Goal: Find contact information: Find contact information

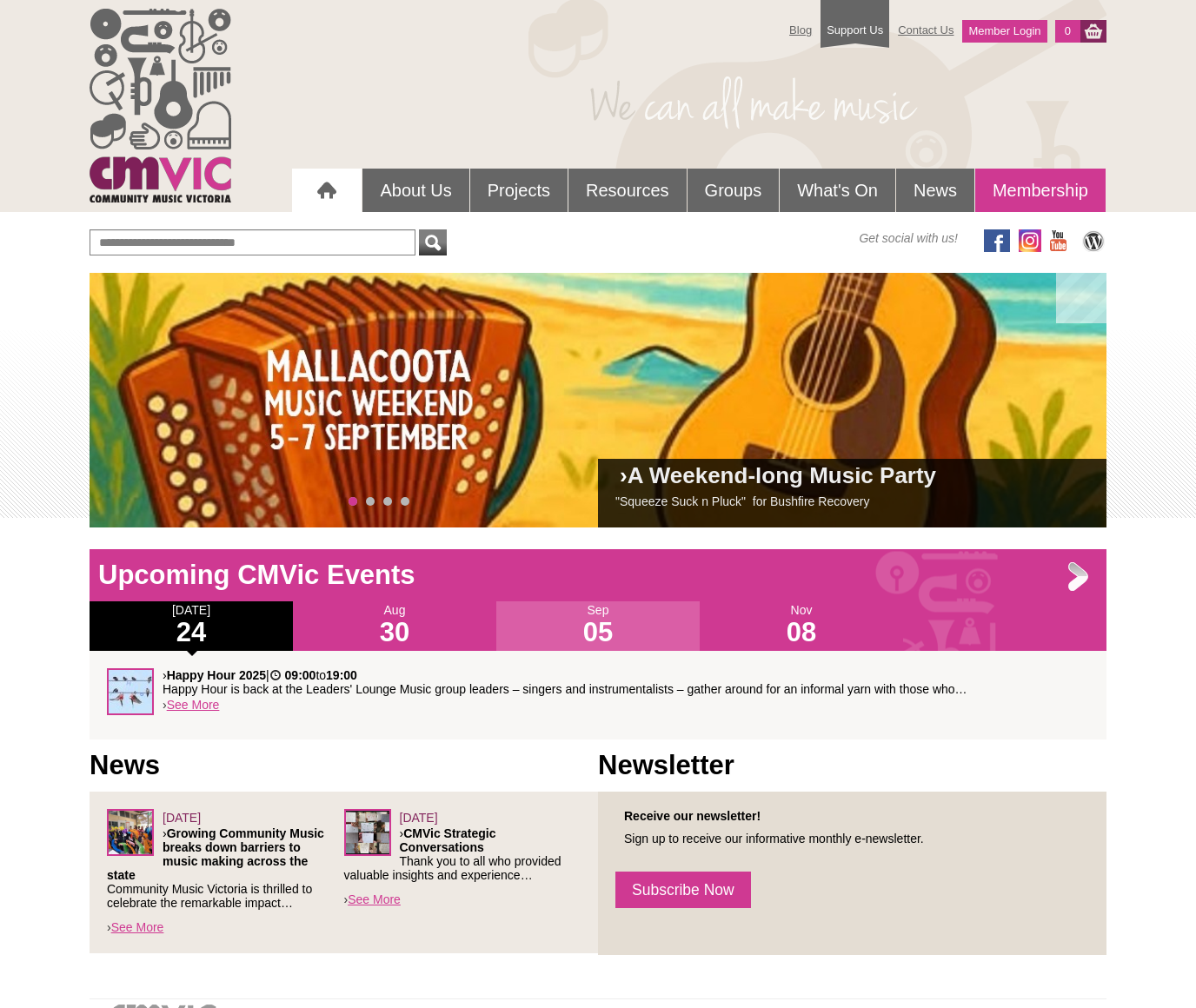
click at [1047, 194] on link "Membership" at bounding box center [1040, 191] width 130 height 43
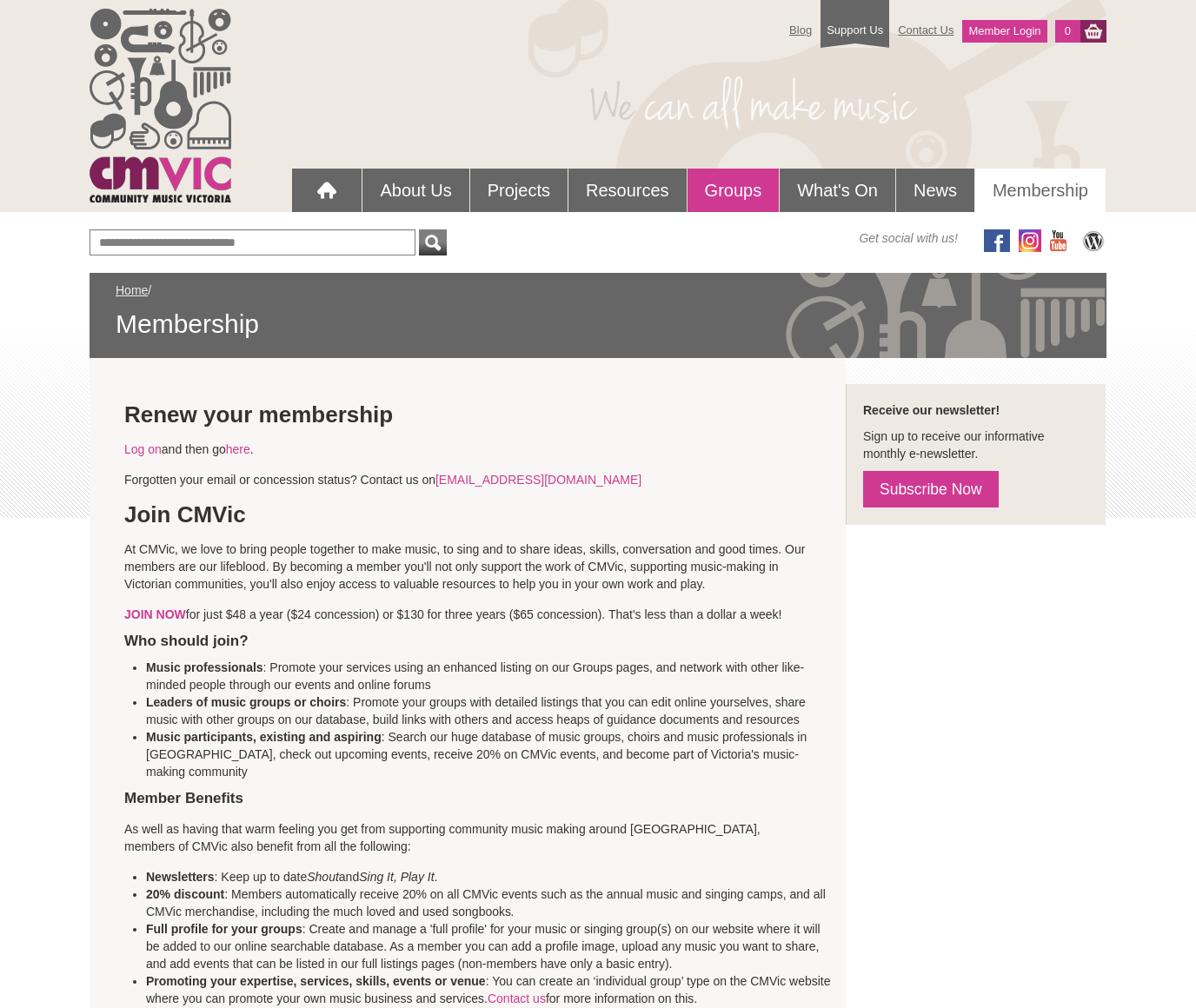
click at [745, 185] on link "Groups" at bounding box center [733, 191] width 92 height 43
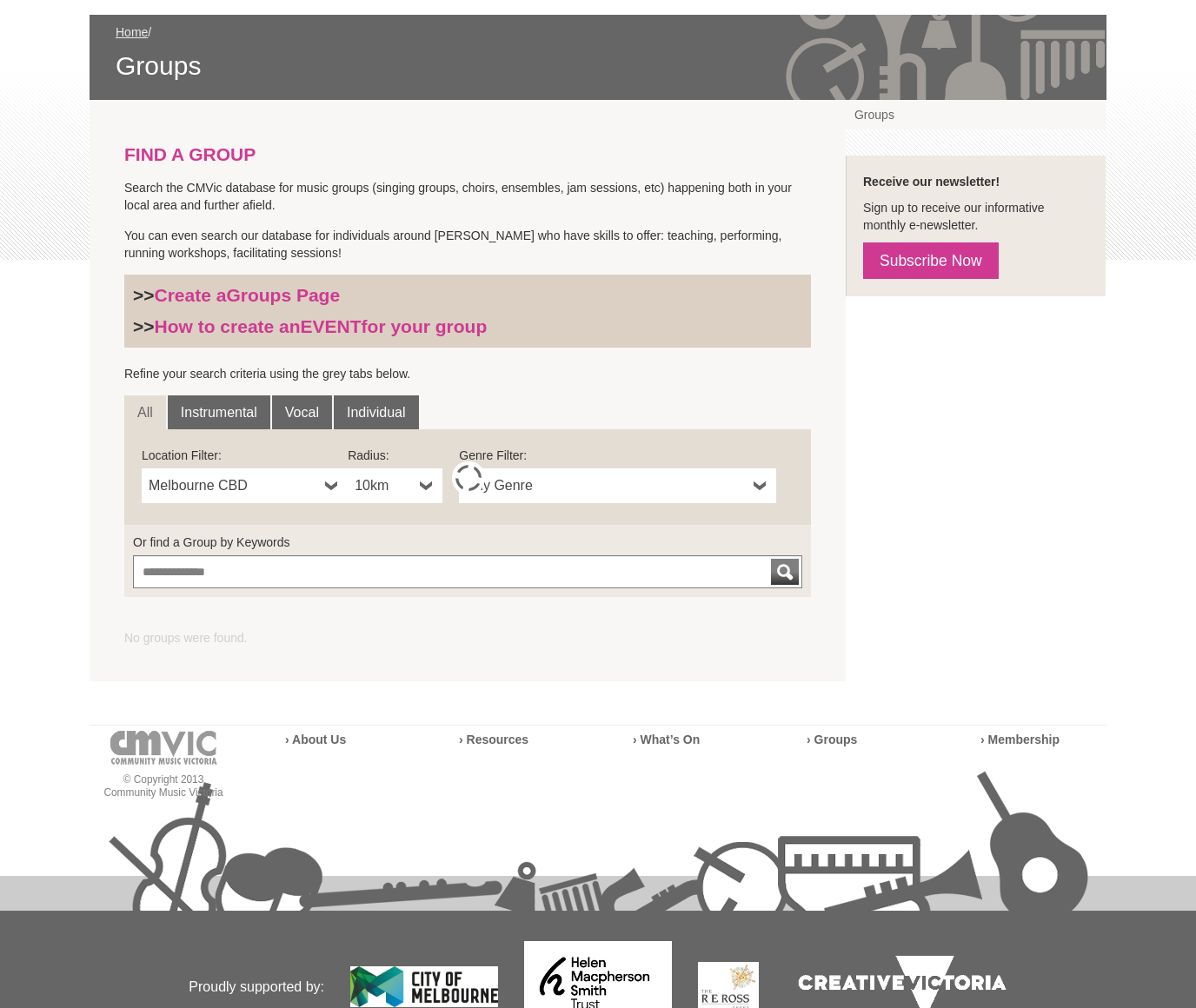
click at [155, 247] on div "Get social with us! Home / Groups FIND A GROUP >> Create a Groups Page >> How t…" at bounding box center [598, 528] width 1017 height 1114
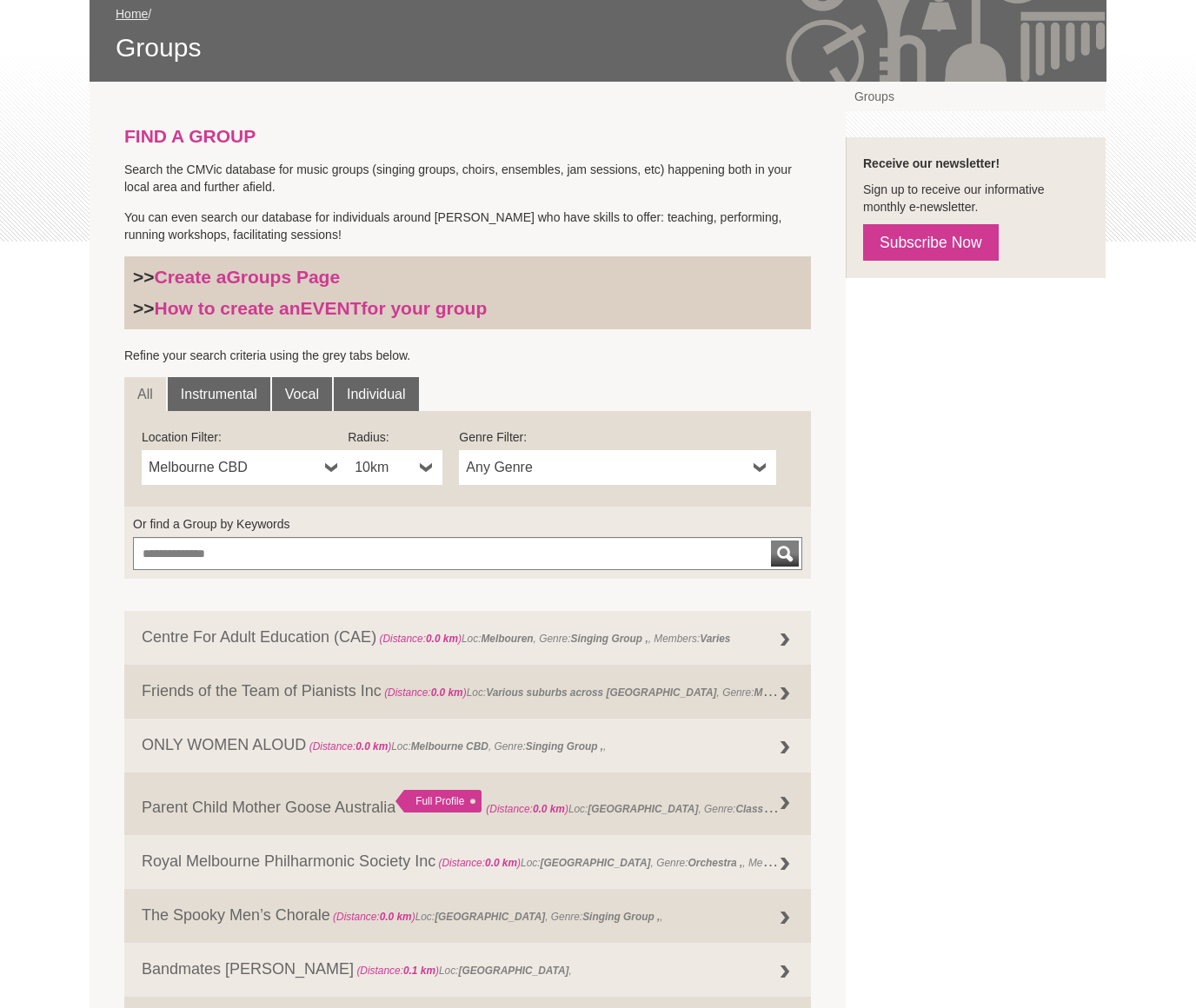
scroll to position [52, 0]
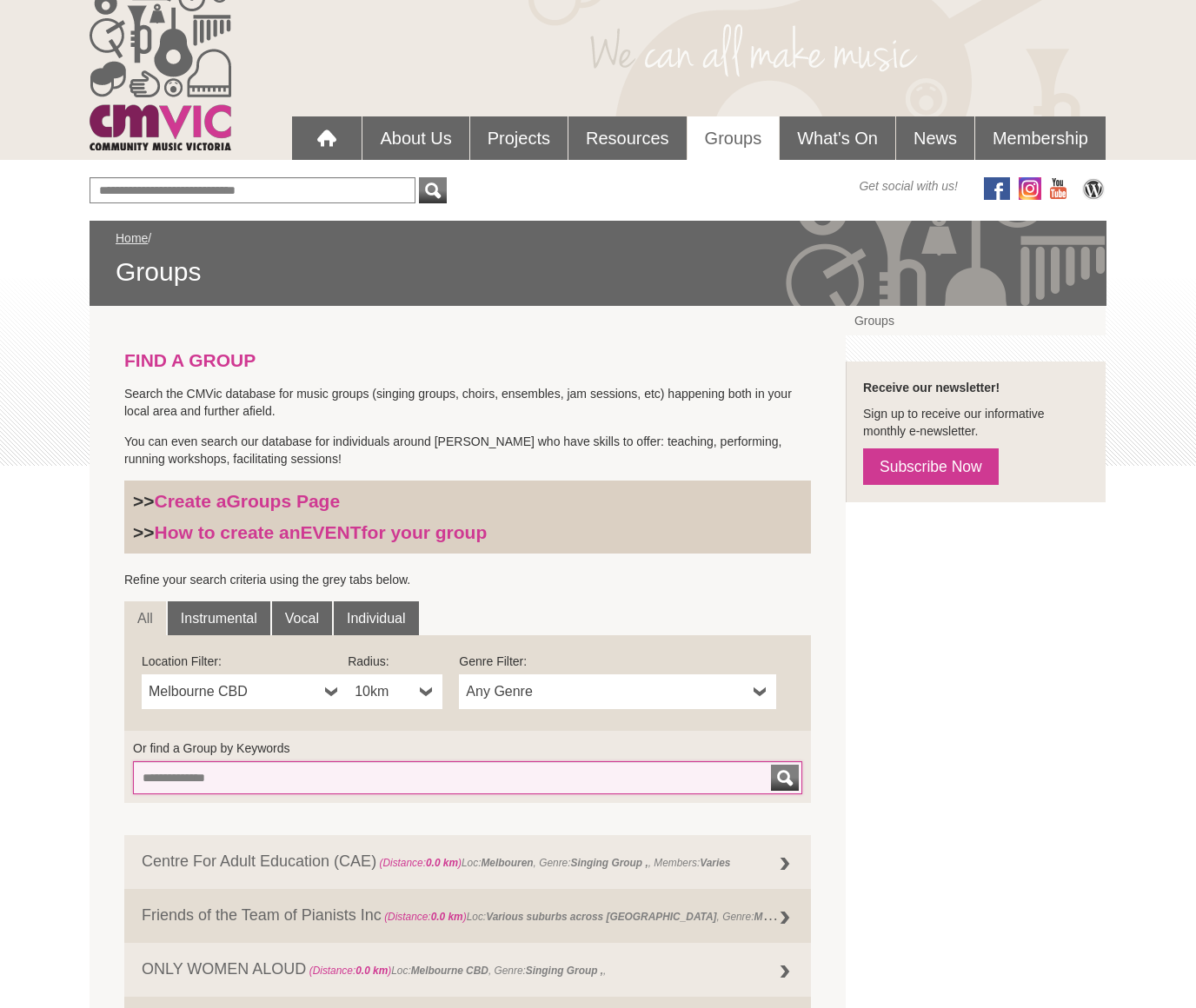
click at [213, 777] on input "Or find a Group by Keywords" at bounding box center [468, 777] width 670 height 33
type input "**********"
click at [771, 764] on button "submit" at bounding box center [785, 777] width 28 height 26
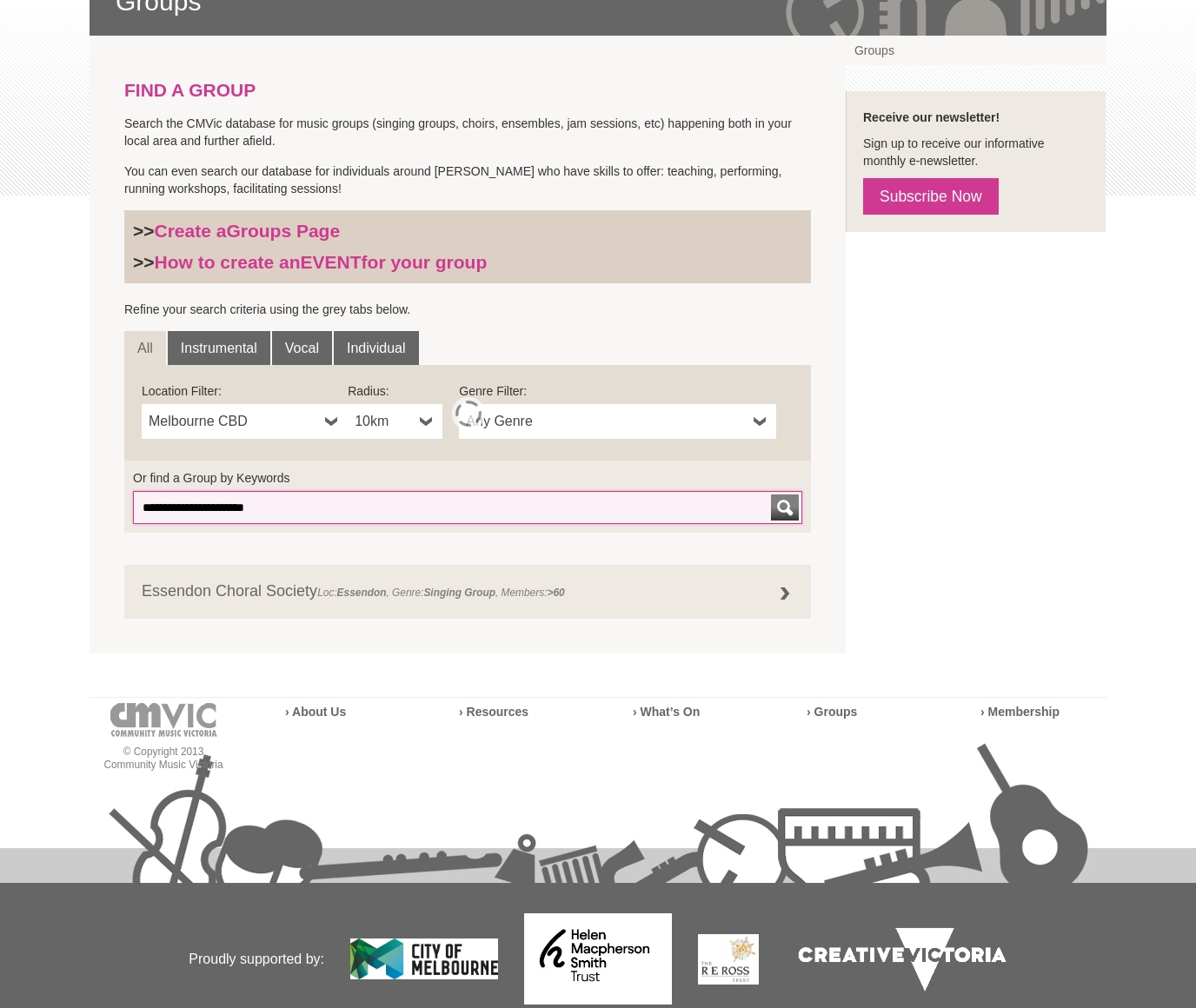
scroll to position [389, 0]
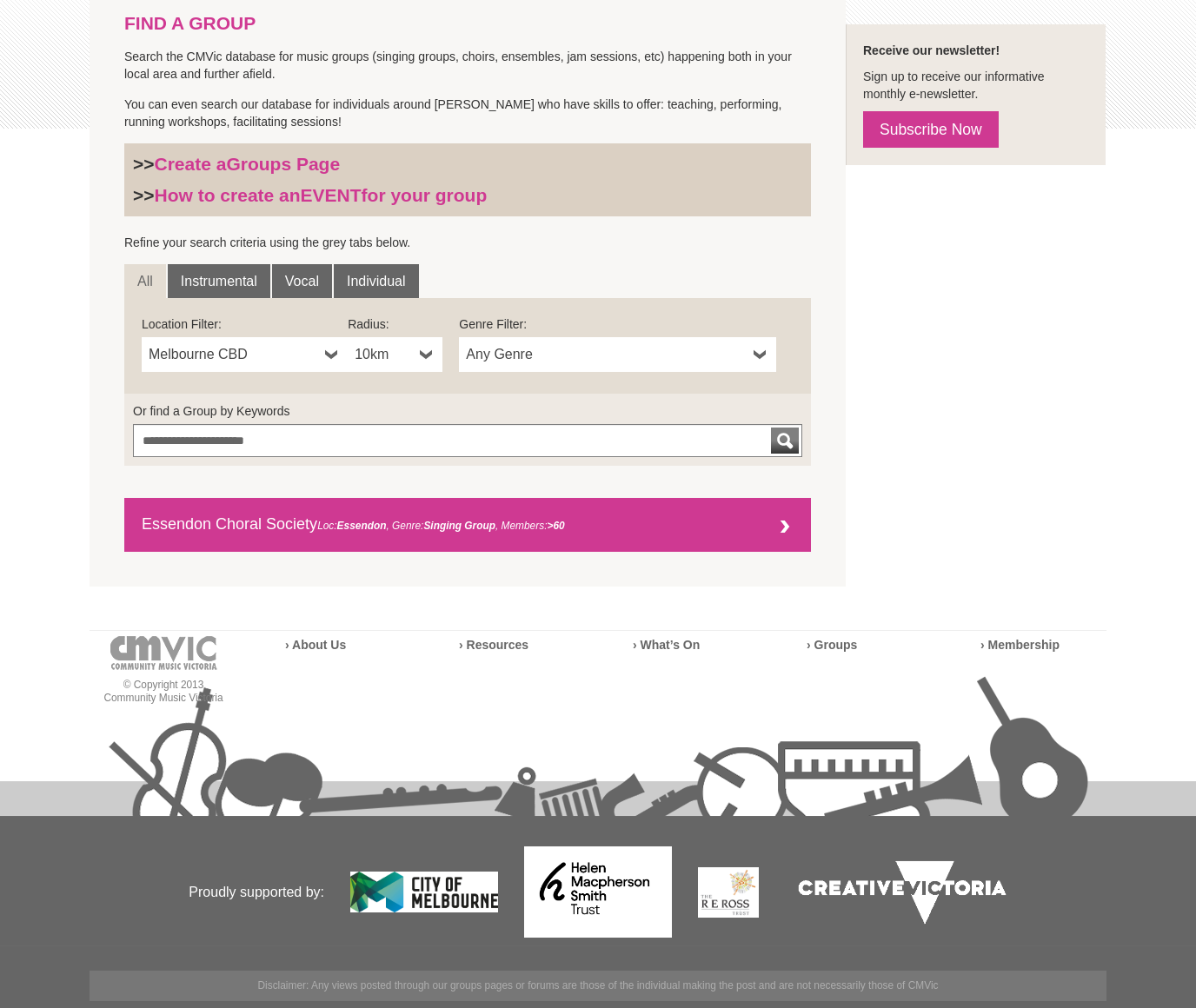
click at [217, 525] on link "Essendon Choral Society Loc: Essendon , Genre: Singing Group , Members: >60" at bounding box center [467, 524] width 686 height 54
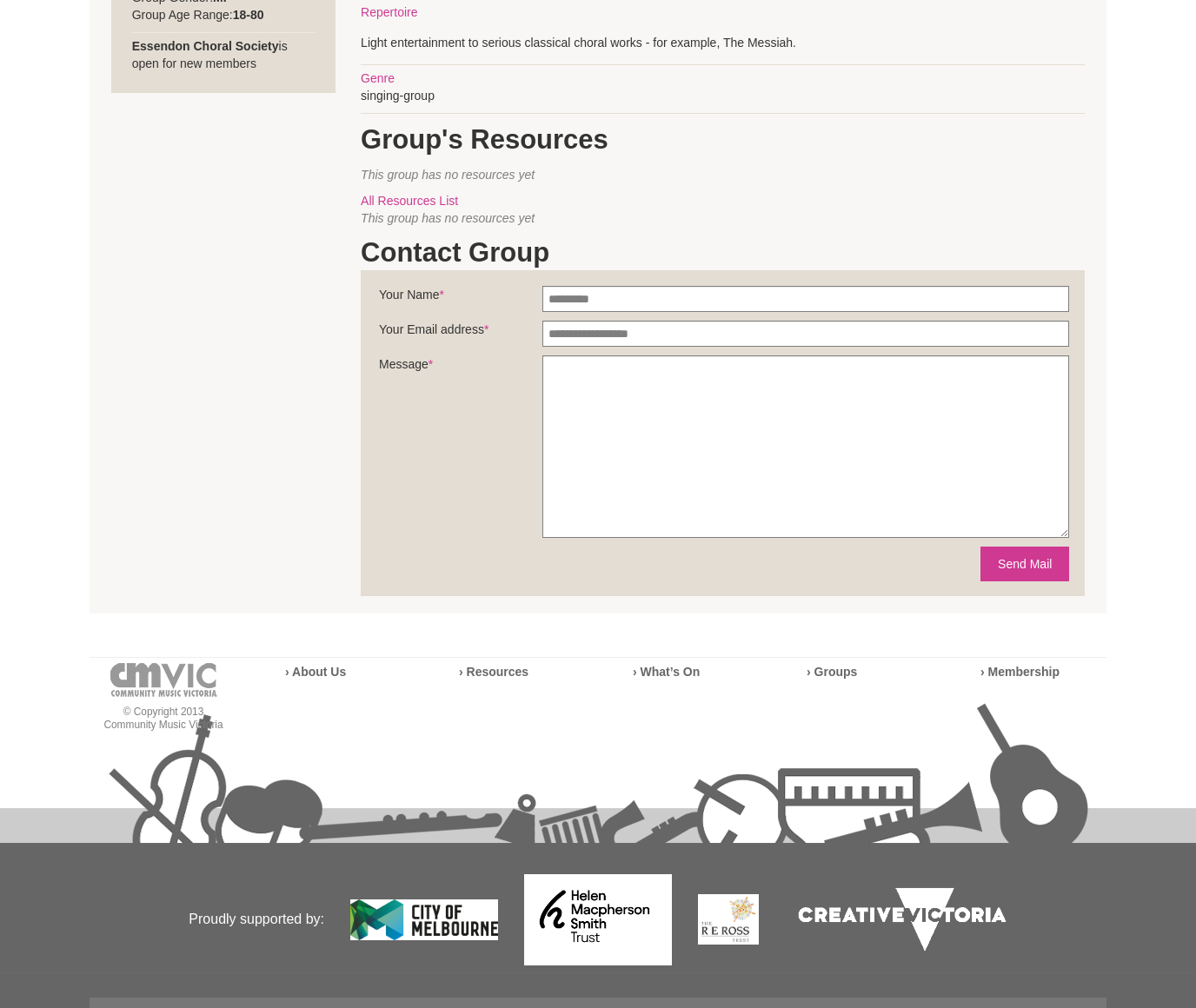
scroll to position [542, 0]
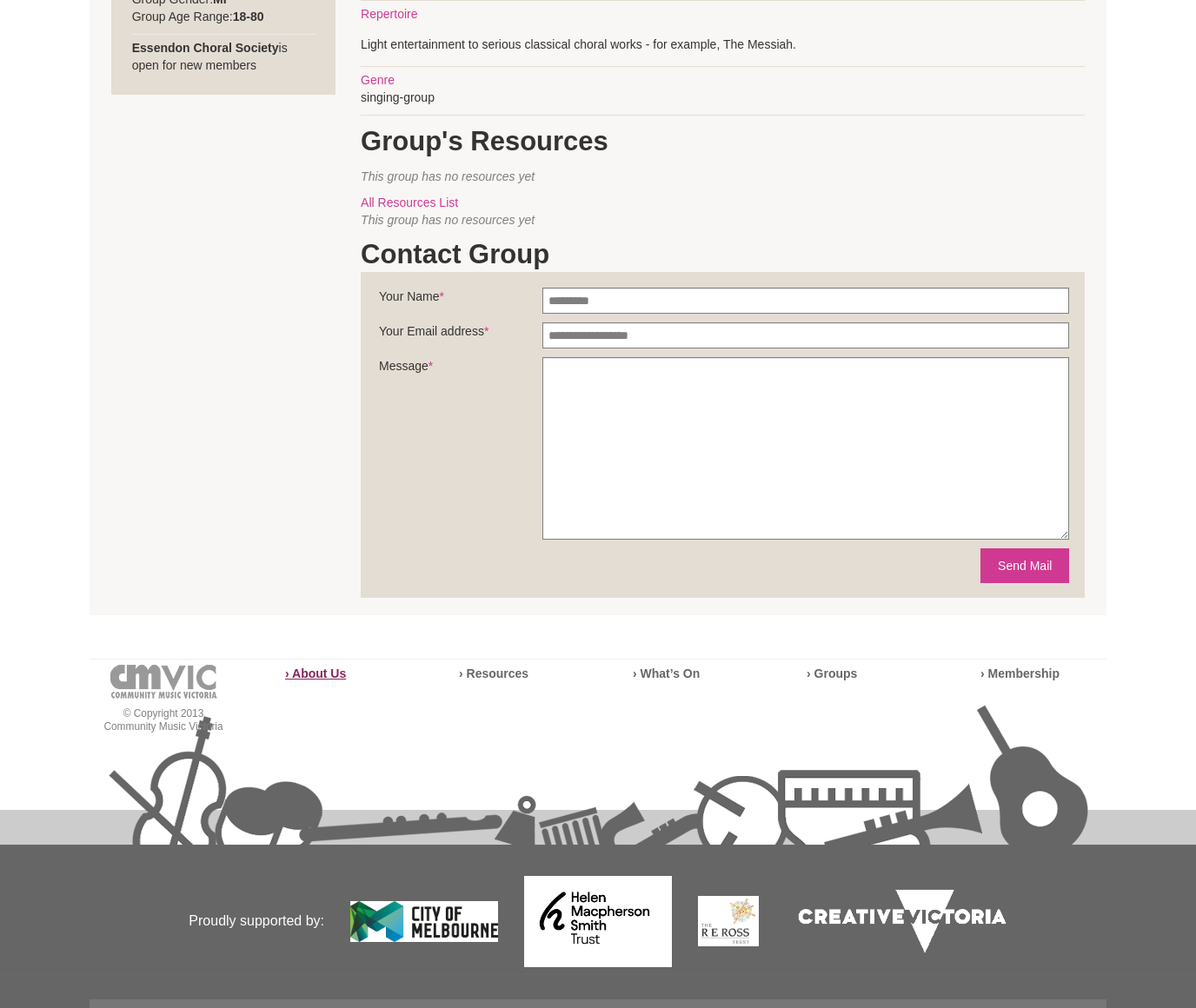
click at [308, 673] on strong "› About Us" at bounding box center [316, 673] width 61 height 14
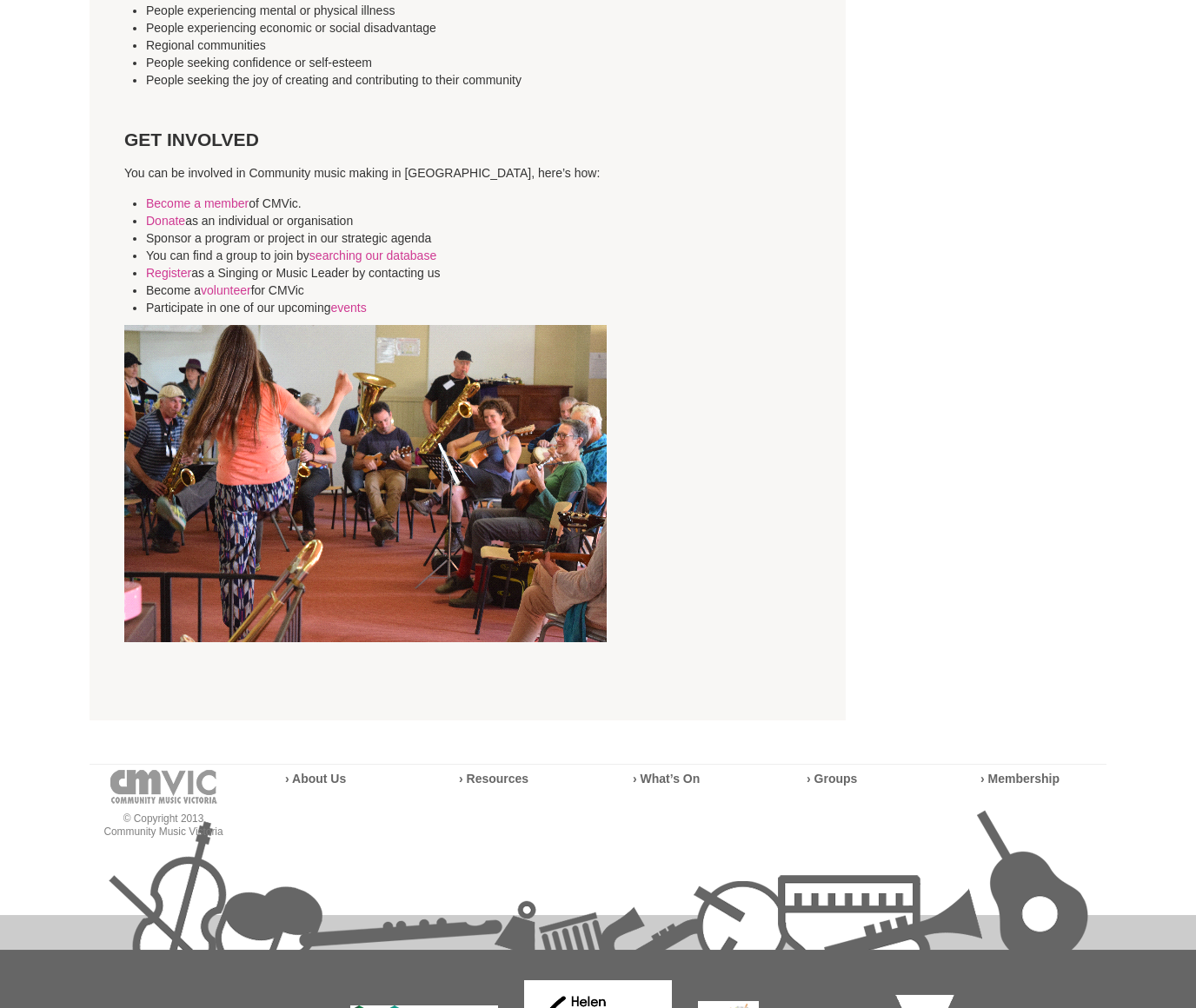
scroll to position [4570, 0]
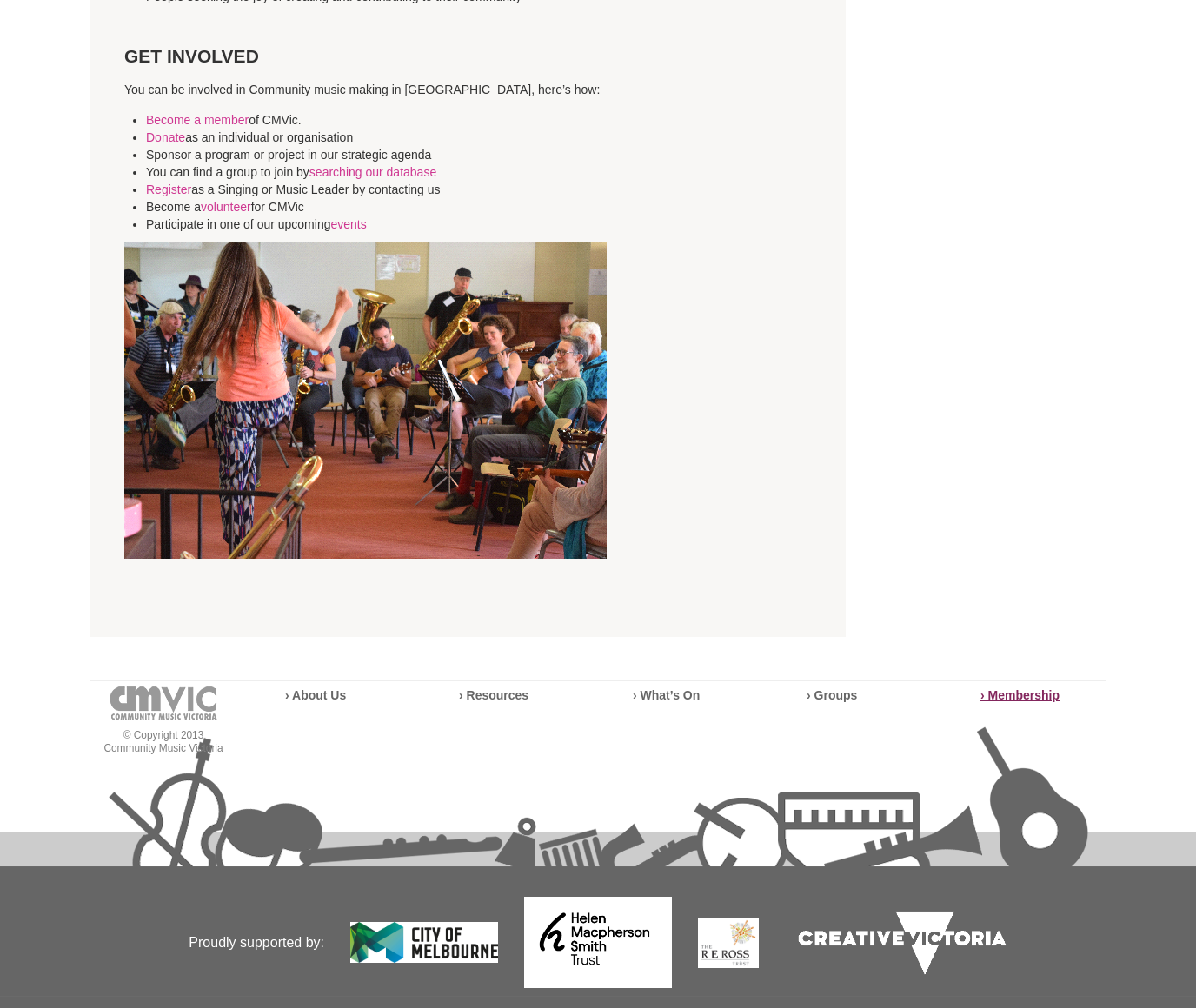
click at [1028, 688] on strong "› Membership" at bounding box center [1020, 695] width 79 height 14
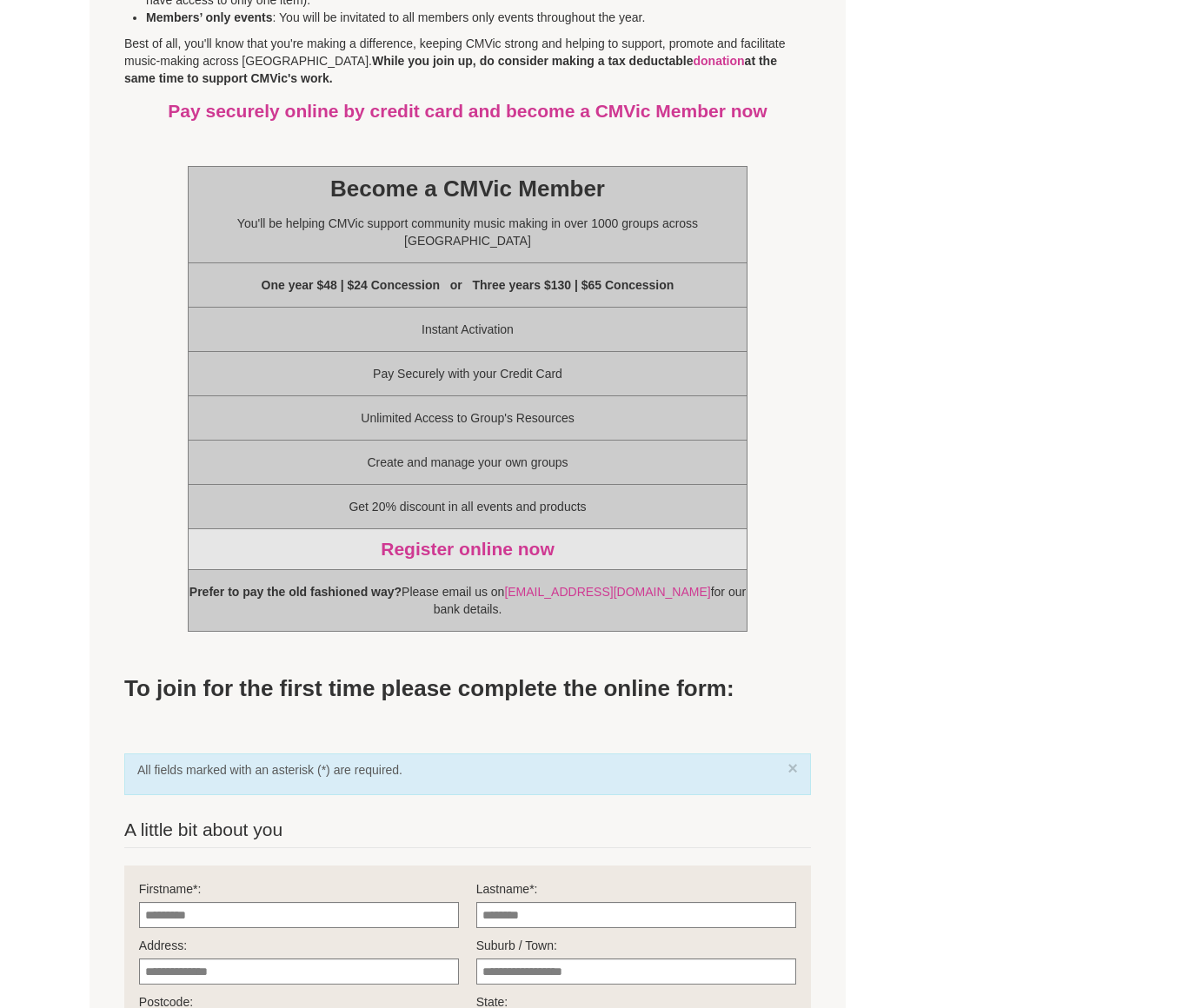
scroll to position [1015, 0]
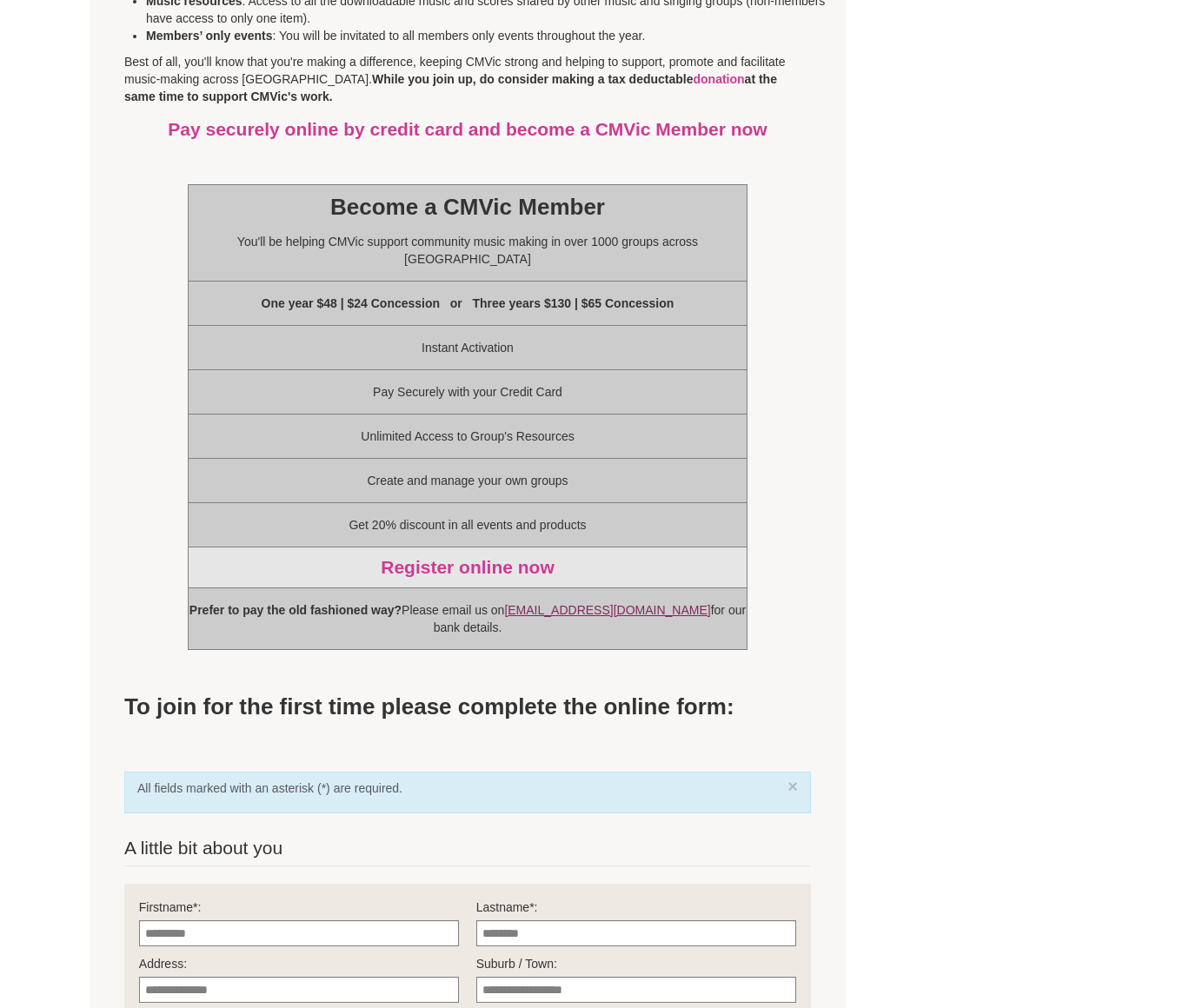
drag, startPoint x: 520, startPoint y: 583, endPoint x: 621, endPoint y: 582, distance: 101.0
click at [621, 601] on p "Prefer to pay the old fashioned way? Please email us on [EMAIL_ADDRESS][DOMAIN_…" at bounding box center [467, 618] width 558 height 35
copy p "Please email us on [EMAIL_ADDRESS][DOMAIN_NAME]"
